Goal: Check status: Check status

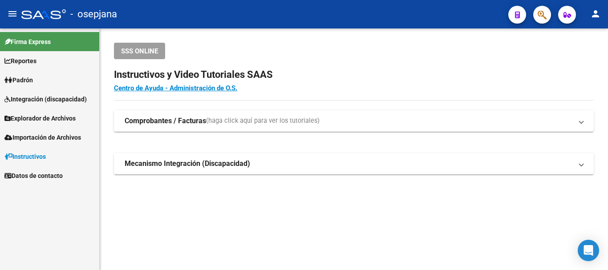
click at [20, 80] on span "Padrón" at bounding box center [18, 80] width 28 height 10
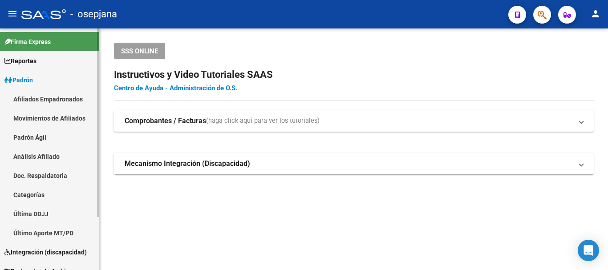
click at [41, 153] on link "Análisis Afiliado" at bounding box center [49, 156] width 99 height 19
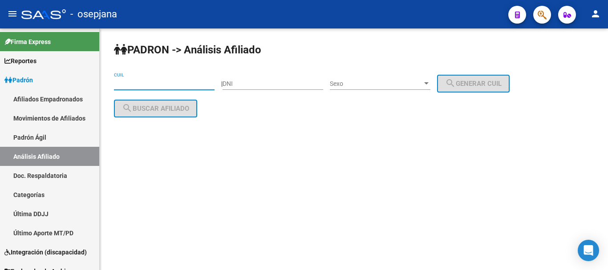
click at [122, 83] on input "CUIL" at bounding box center [164, 84] width 101 height 8
paste input "20-34630767-7"
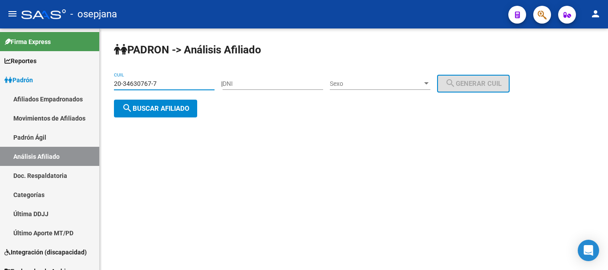
type input "20-34630767-7"
click at [149, 107] on span "search Buscar afiliado" at bounding box center [155, 109] width 67 height 8
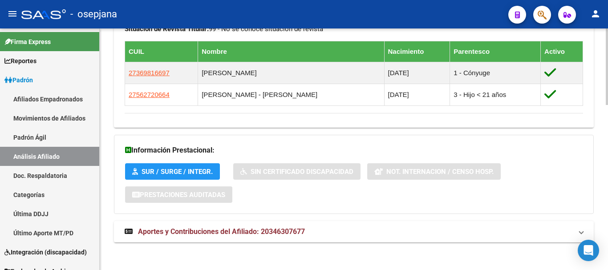
scroll to position [523, 0]
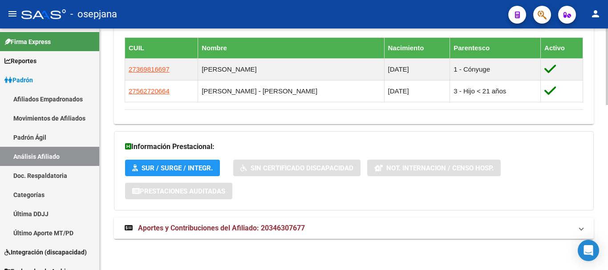
click at [237, 228] on span "Aportes y Contribuciones del Afiliado: 20346307677" at bounding box center [221, 228] width 167 height 8
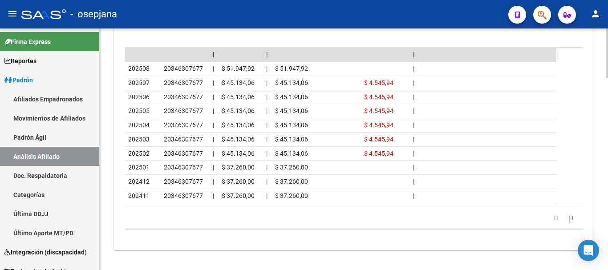
scroll to position [924, 0]
